Goal: Task Accomplishment & Management: Manage account settings

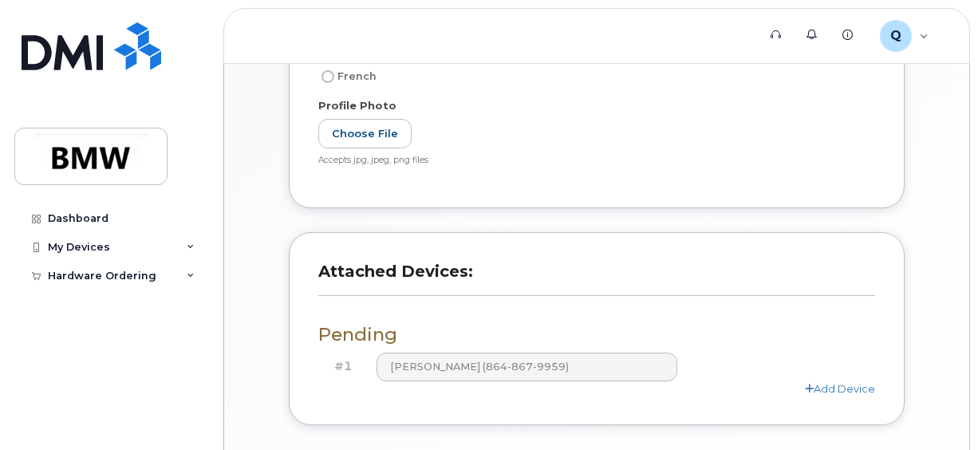
scroll to position [498, 0]
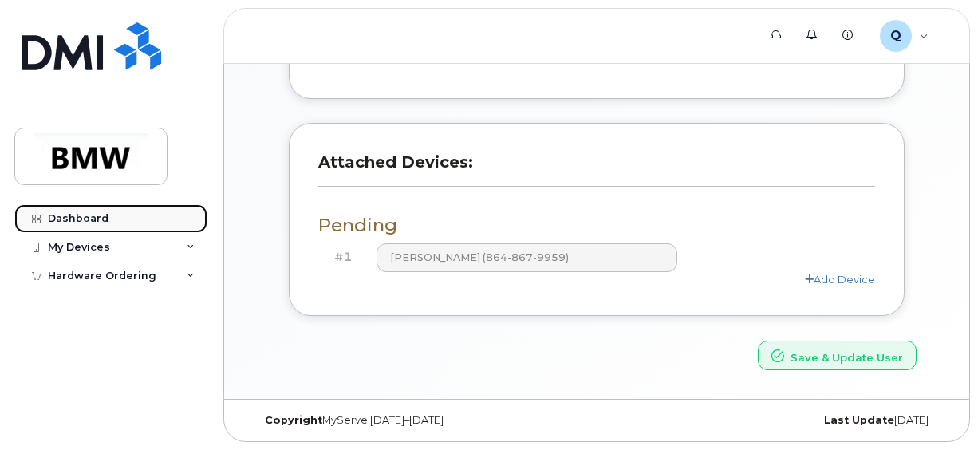
click at [77, 218] on div "Dashboard" at bounding box center [78, 218] width 61 height 13
click at [89, 246] on div "My Devices" at bounding box center [79, 247] width 62 height 13
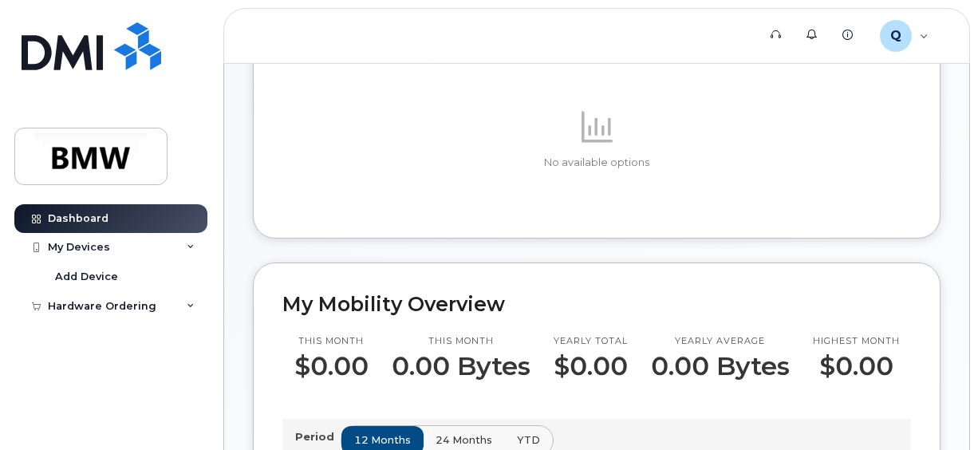
scroll to position [159, 0]
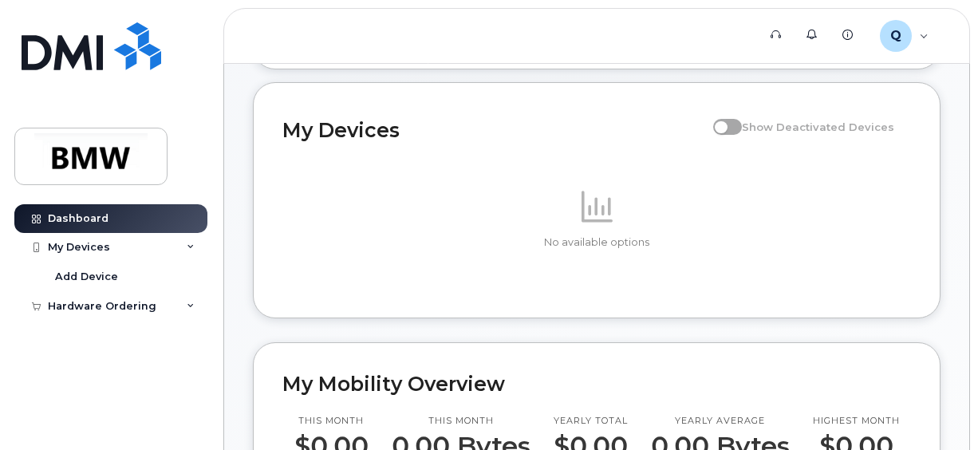
click at [740, 135] on span at bounding box center [727, 127] width 29 height 16
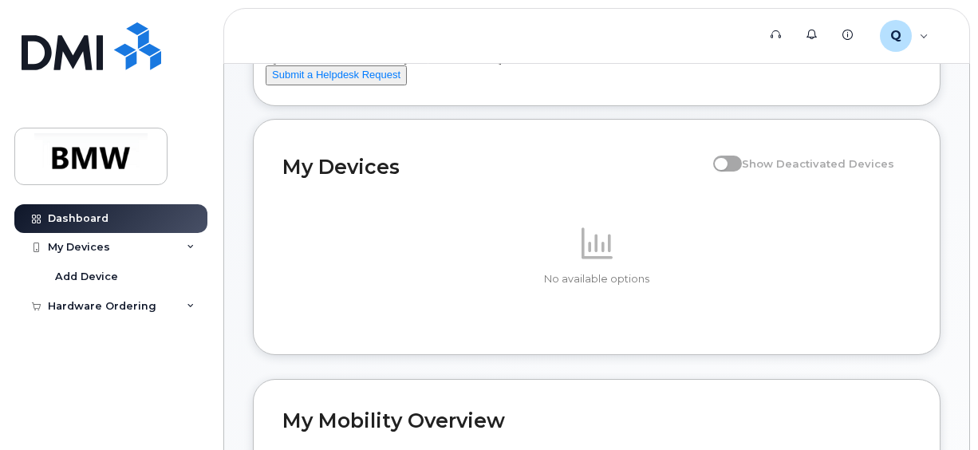
scroll to position [0, 0]
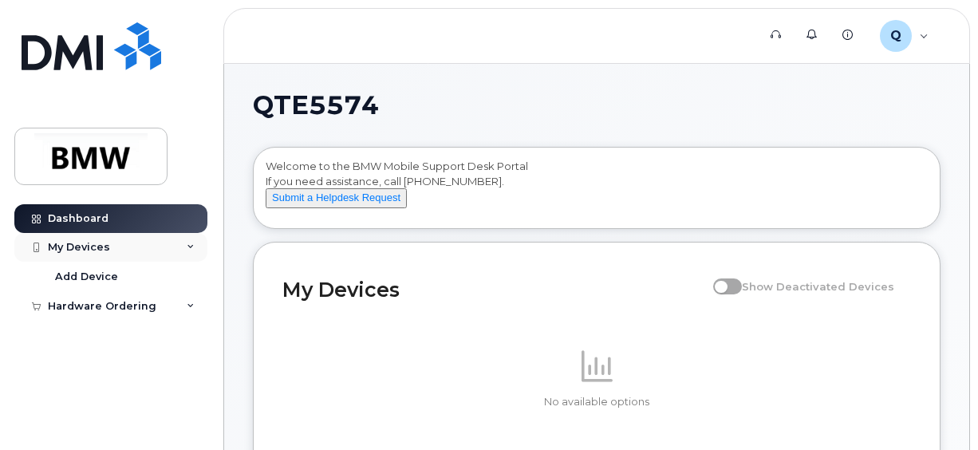
click at [128, 249] on div "My Devices" at bounding box center [110, 247] width 193 height 29
click at [124, 254] on div "My Devices" at bounding box center [110, 247] width 193 height 29
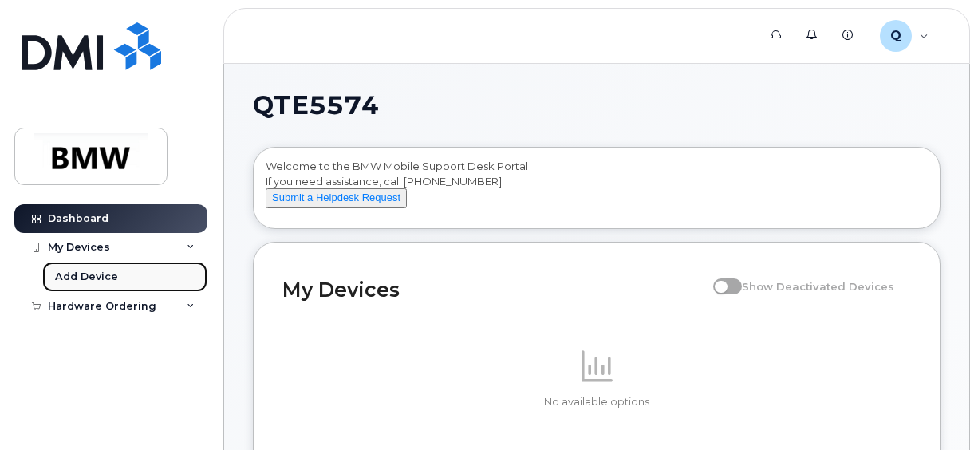
click at [121, 270] on link "Add Device" at bounding box center [124, 277] width 165 height 30
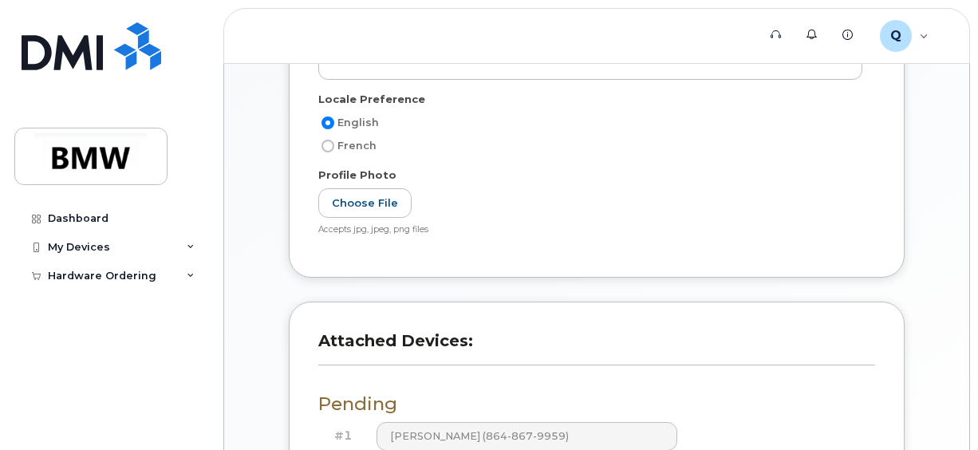
scroll to position [478, 0]
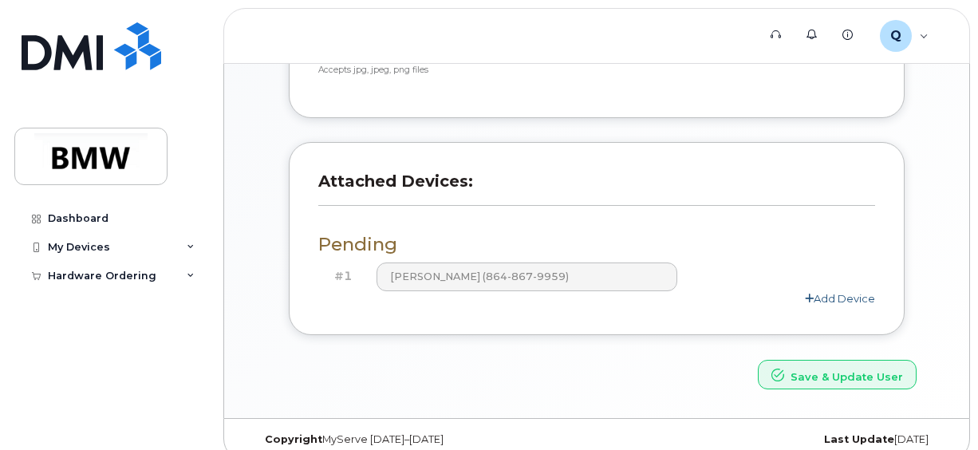
click at [830, 299] on link "Add Device" at bounding box center [839, 298] width 70 height 13
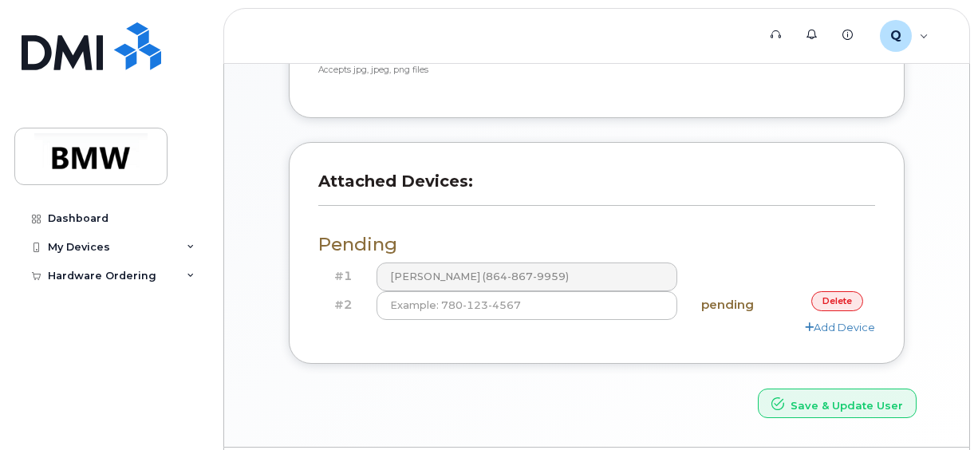
click at [823, 294] on link "delete" at bounding box center [837, 301] width 52 height 20
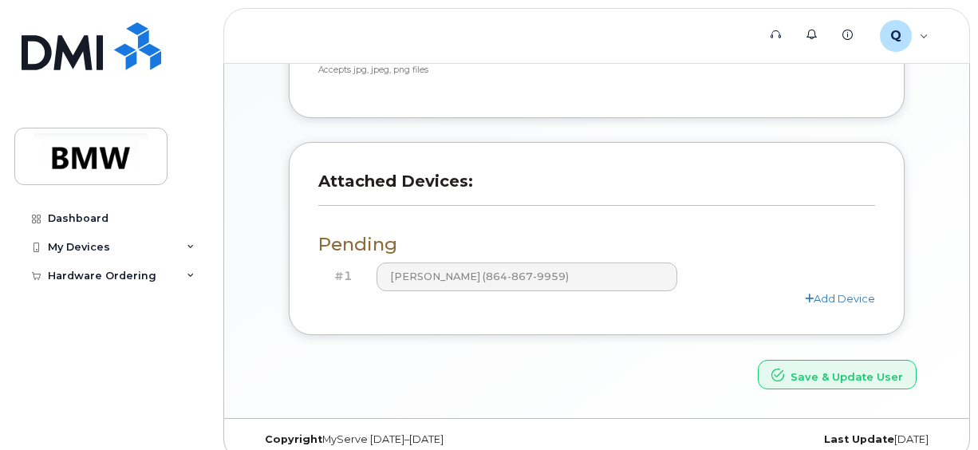
click at [718, 279] on div "#1 Ethan Phanhly (864-867-9959)" at bounding box center [596, 276] width 557 height 29
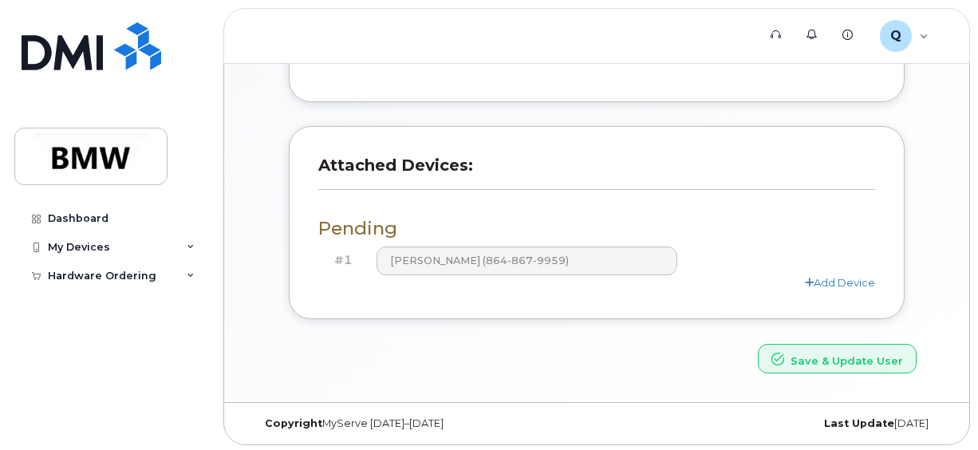
scroll to position [498, 0]
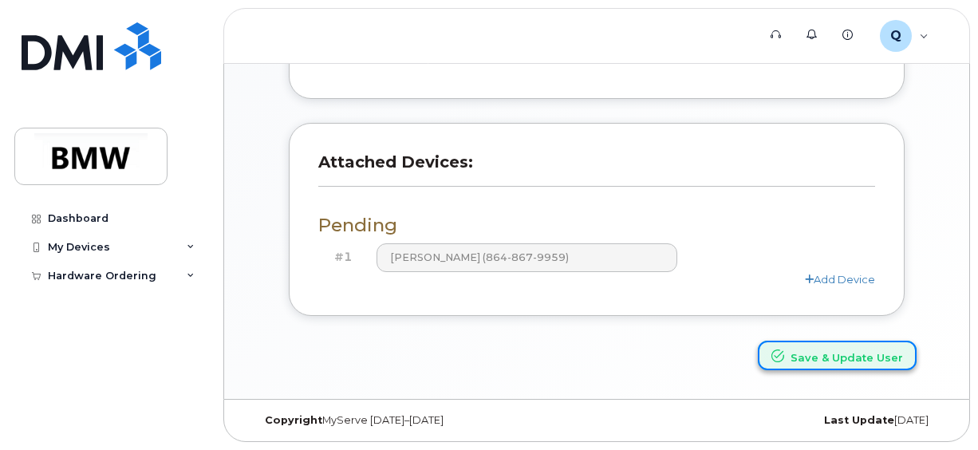
click at [785, 347] on button "Save & Update User" at bounding box center [836, 355] width 159 height 30
